Goal: Navigation & Orientation: Find specific page/section

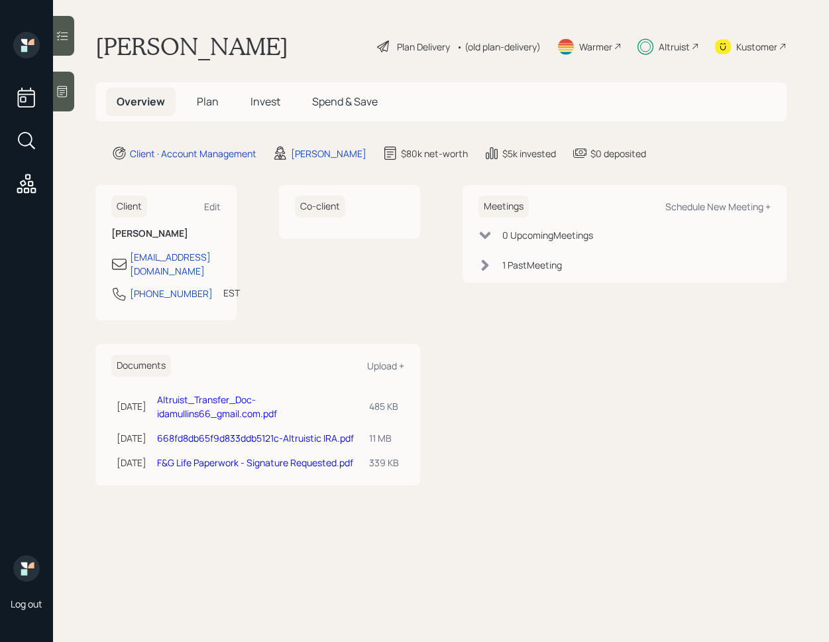
click at [76, 46] on main "[PERSON_NAME] Plan Delivery • (old plan-delivery) Warmer Altruist Kustomer Over…" at bounding box center [441, 321] width 776 height 642
click at [68, 44] on div at bounding box center [63, 36] width 21 height 40
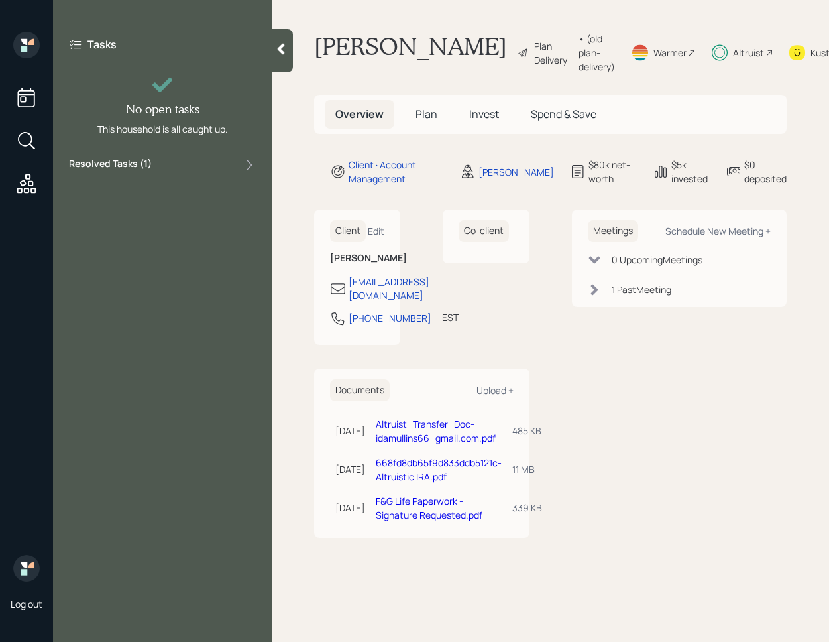
click at [166, 182] on div "Tasks No open tasks This household is all caught up. Resolved Tasks ( 1 )" at bounding box center [162, 321] width 219 height 642
click at [166, 171] on div "Resolved Tasks ( 1 )" at bounding box center [162, 165] width 187 height 16
click at [433, 121] on span "Plan" at bounding box center [427, 114] width 22 height 15
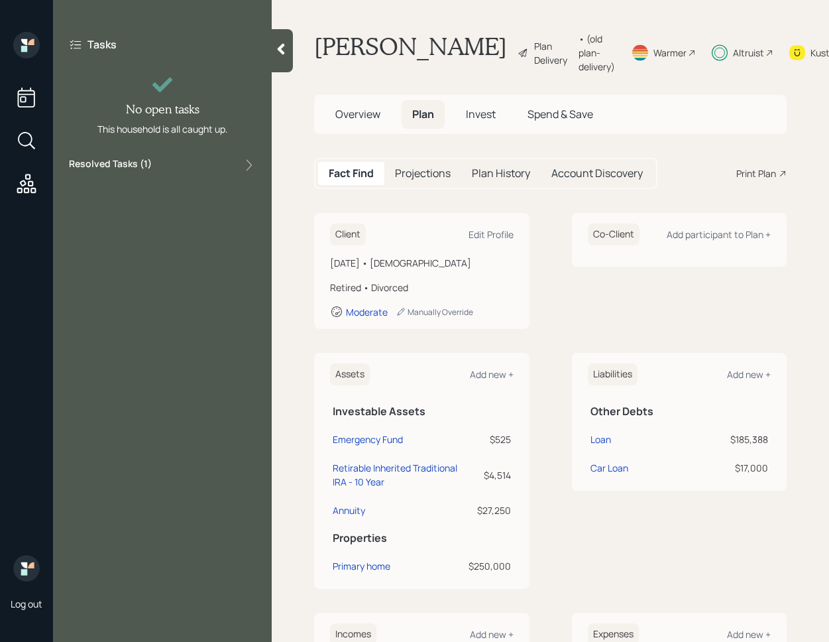
click at [293, 56] on div at bounding box center [282, 50] width 21 height 43
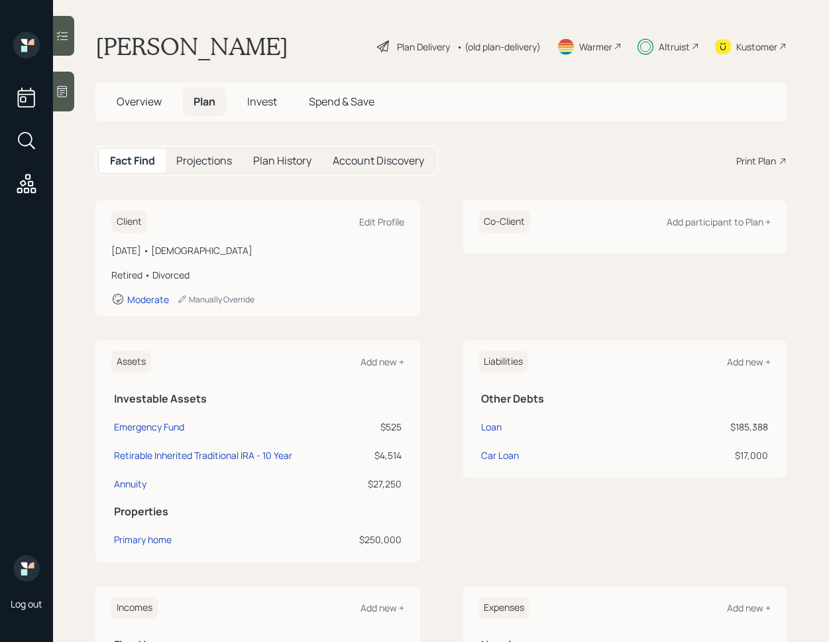
click at [263, 95] on span "Invest" at bounding box center [262, 101] width 30 height 15
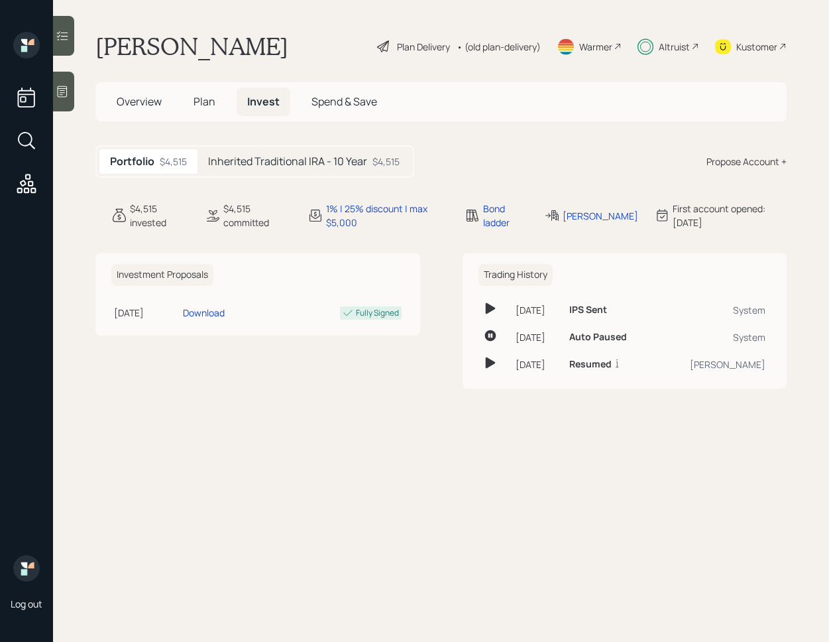
click at [237, 168] on h5 "Inherited Traditional IRA - 10 Year" at bounding box center [287, 161] width 159 height 13
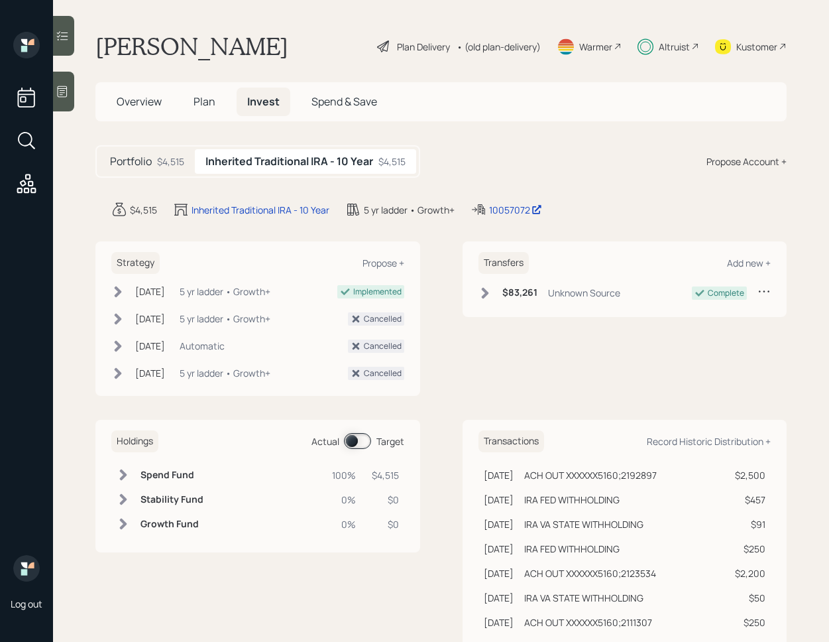
click at [117, 294] on icon at bounding box center [118, 291] width 7 height 11
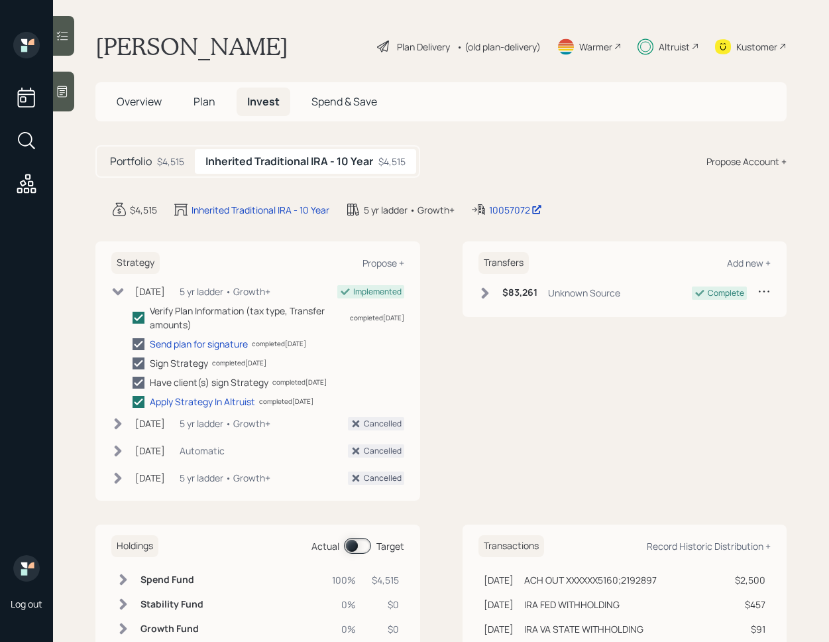
click at [124, 292] on icon at bounding box center [117, 291] width 13 height 13
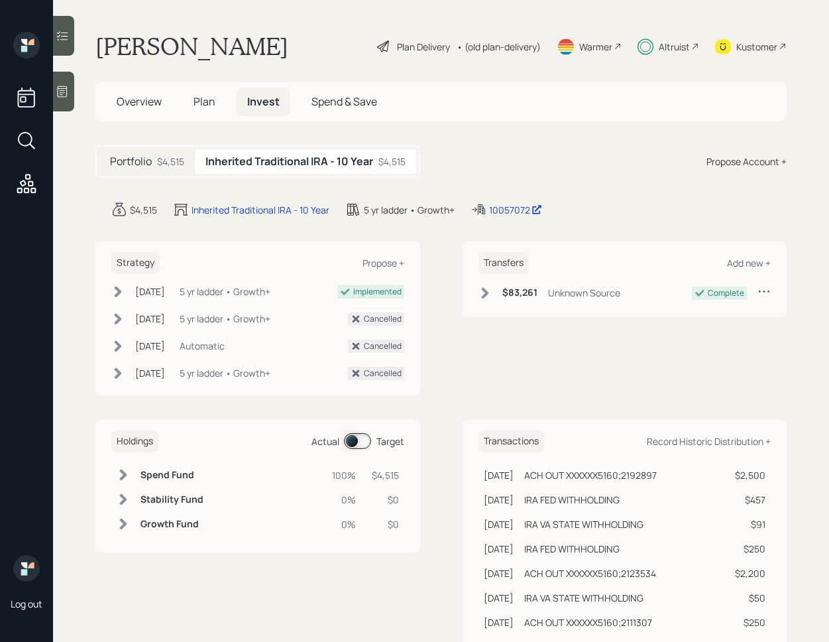
click at [357, 443] on span at bounding box center [357, 441] width 27 height 16
click at [359, 440] on span at bounding box center [357, 441] width 27 height 16
click at [354, 440] on span at bounding box center [357, 441] width 27 height 16
click at [355, 440] on span at bounding box center [357, 441] width 27 height 16
